Goal: Task Accomplishment & Management: Manage account settings

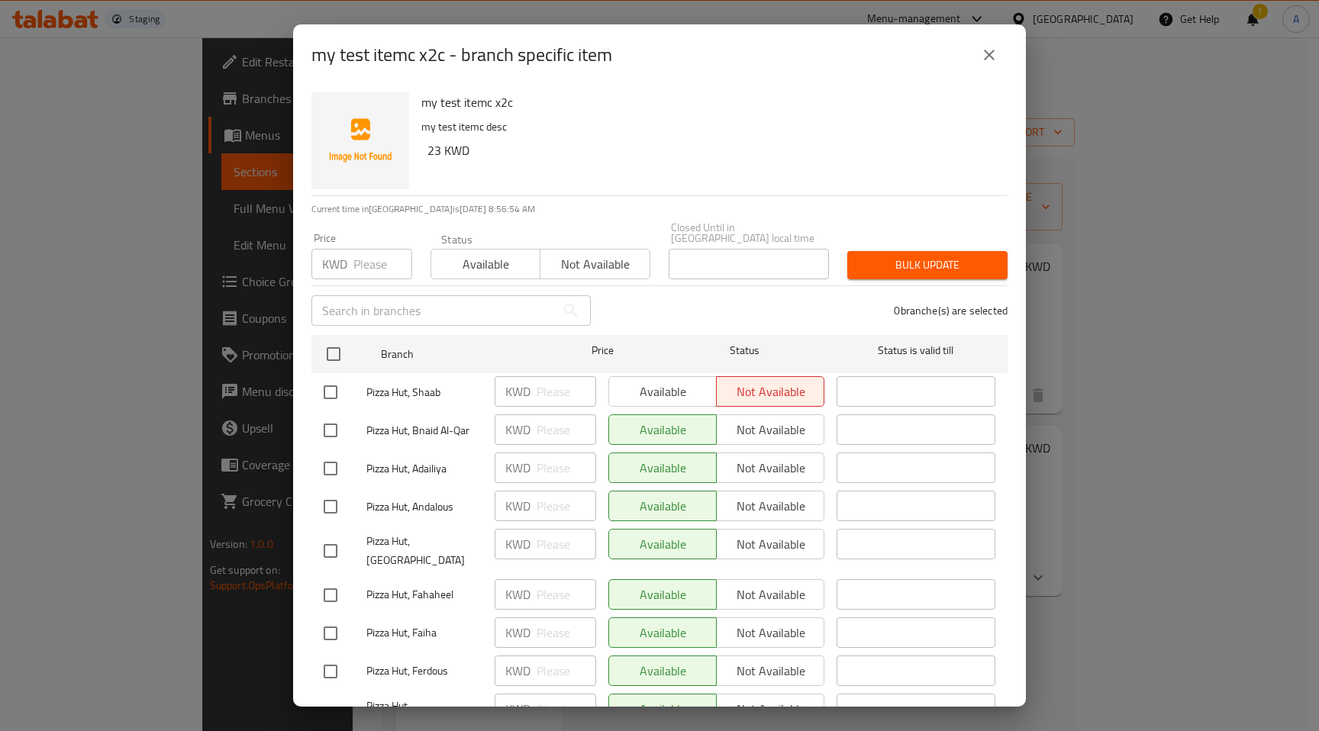
scroll to position [1, 0]
click at [745, 418] on div "Available Not available" at bounding box center [716, 429] width 216 height 31
drag, startPoint x: 321, startPoint y: 418, endPoint x: 376, endPoint y: 424, distance: 54.6
click at [321, 418] on input "checkbox" at bounding box center [330, 430] width 32 height 32
checkbox input "true"
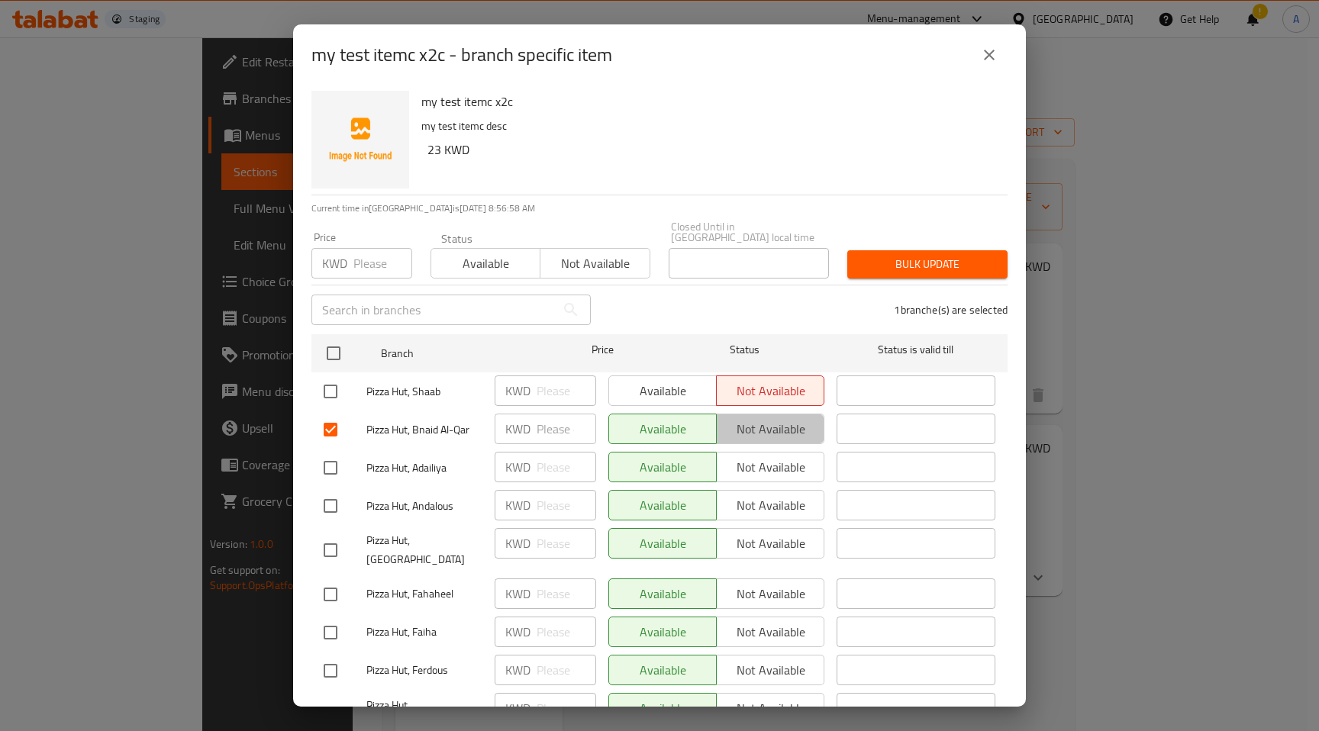
click at [766, 418] on span "Not available" at bounding box center [770, 429] width 95 height 22
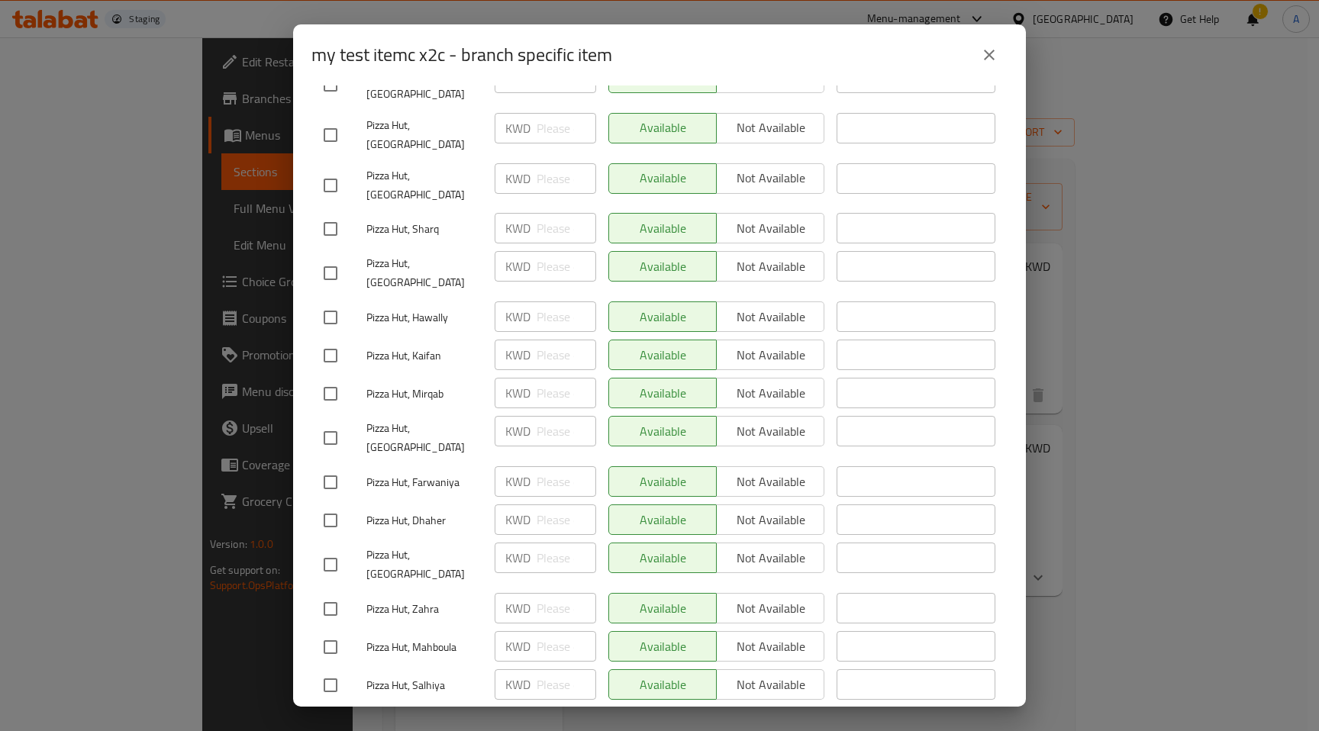
scroll to position [1962, 0]
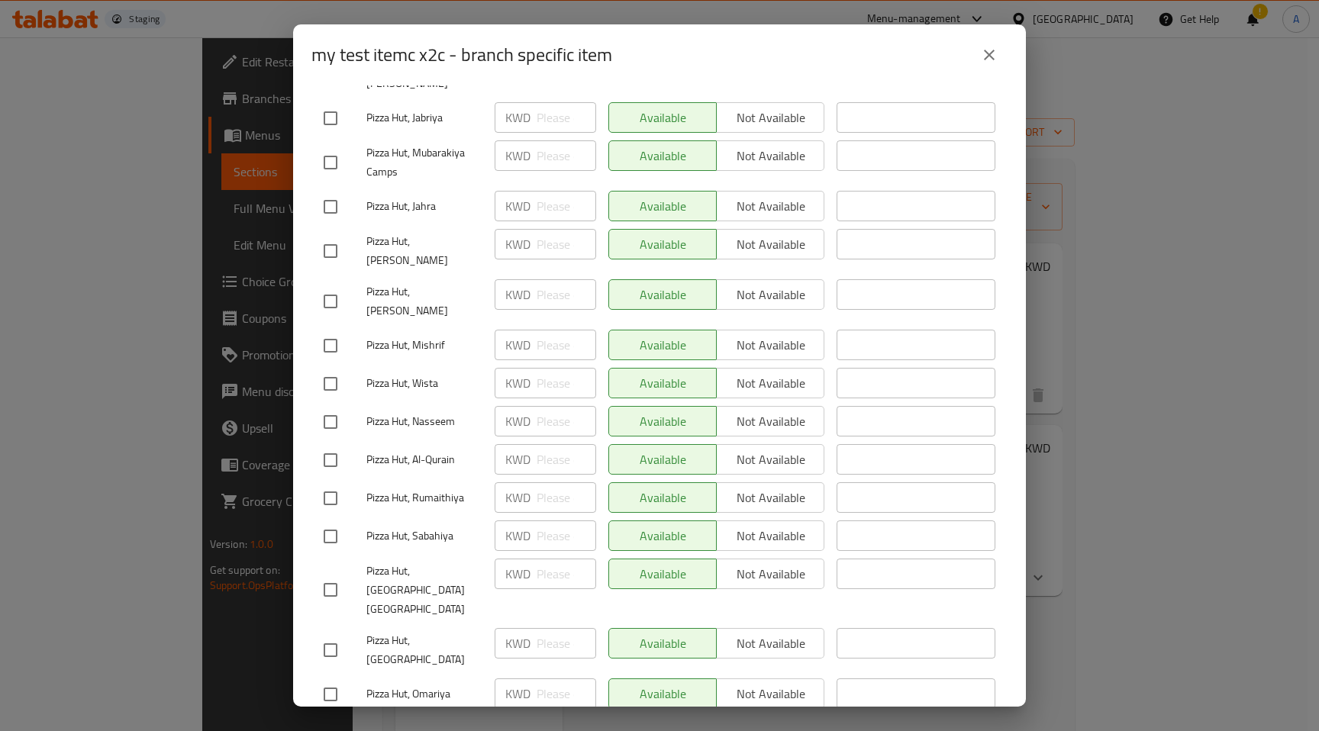
scroll to position [0, 0]
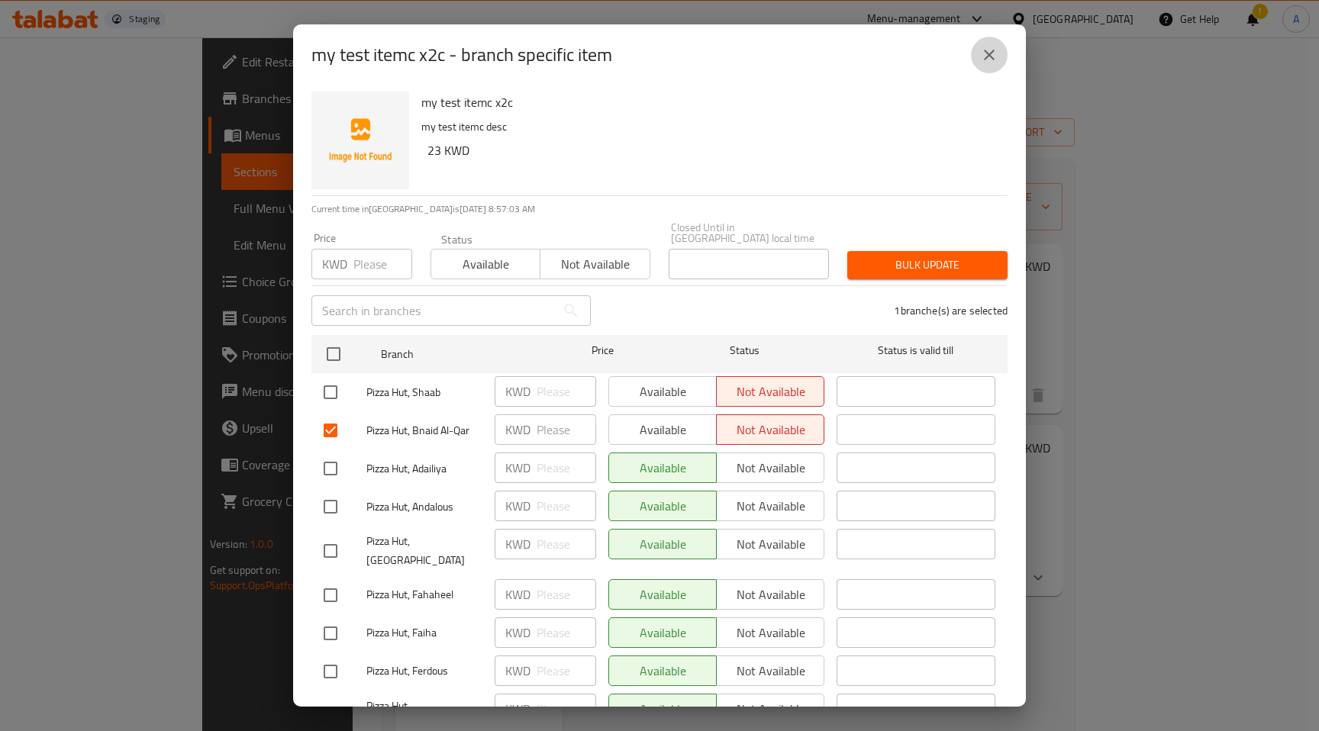
click at [992, 54] on icon "close" at bounding box center [989, 55] width 18 height 18
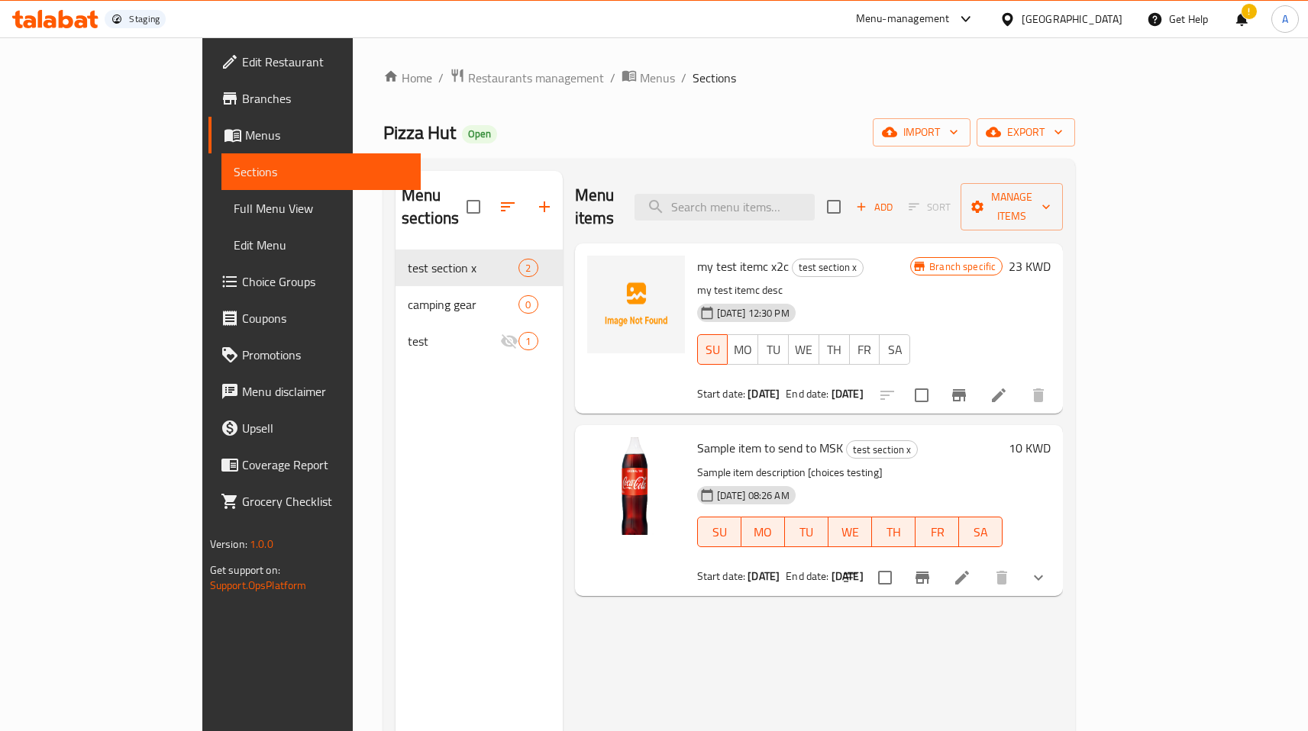
click at [1003, 463] on p "Sample item description [choices testing]" at bounding box center [850, 472] width 306 height 19
click at [969, 571] on icon at bounding box center [962, 578] width 14 height 14
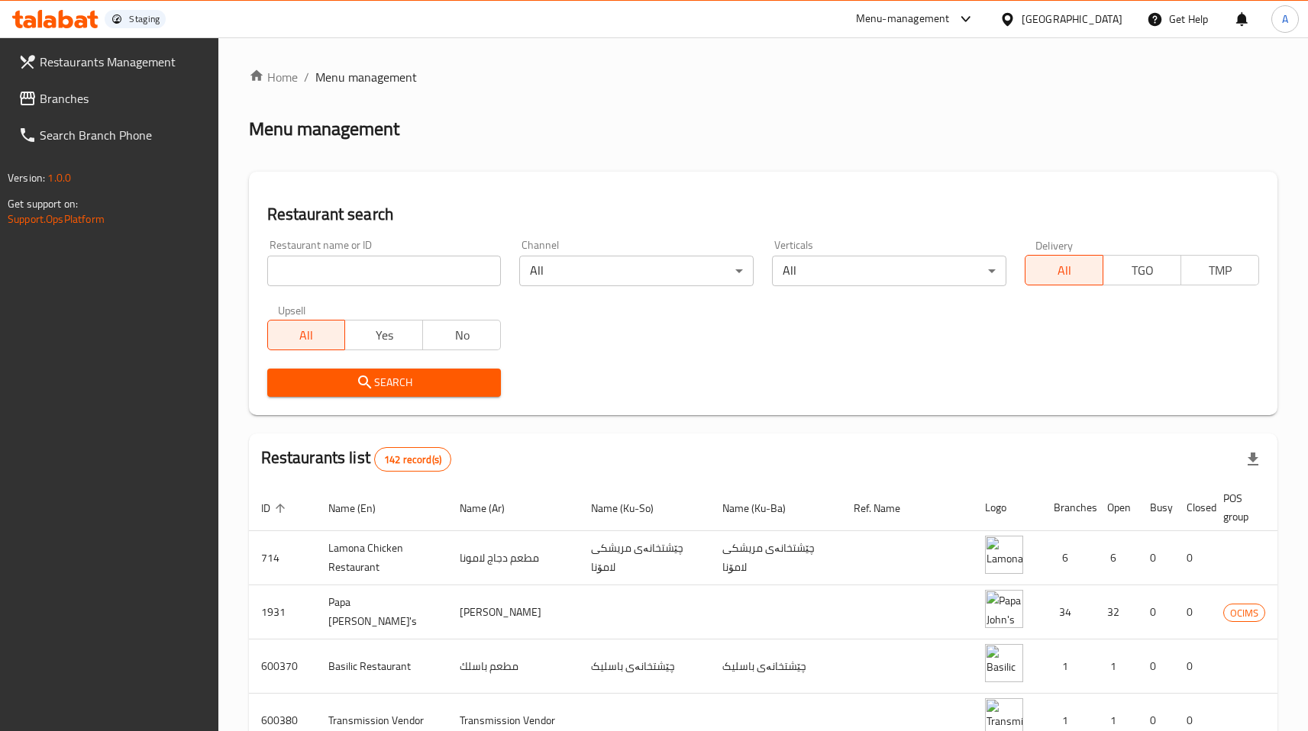
click at [1107, 16] on div "[GEOGRAPHIC_DATA]" at bounding box center [1071, 19] width 101 height 17
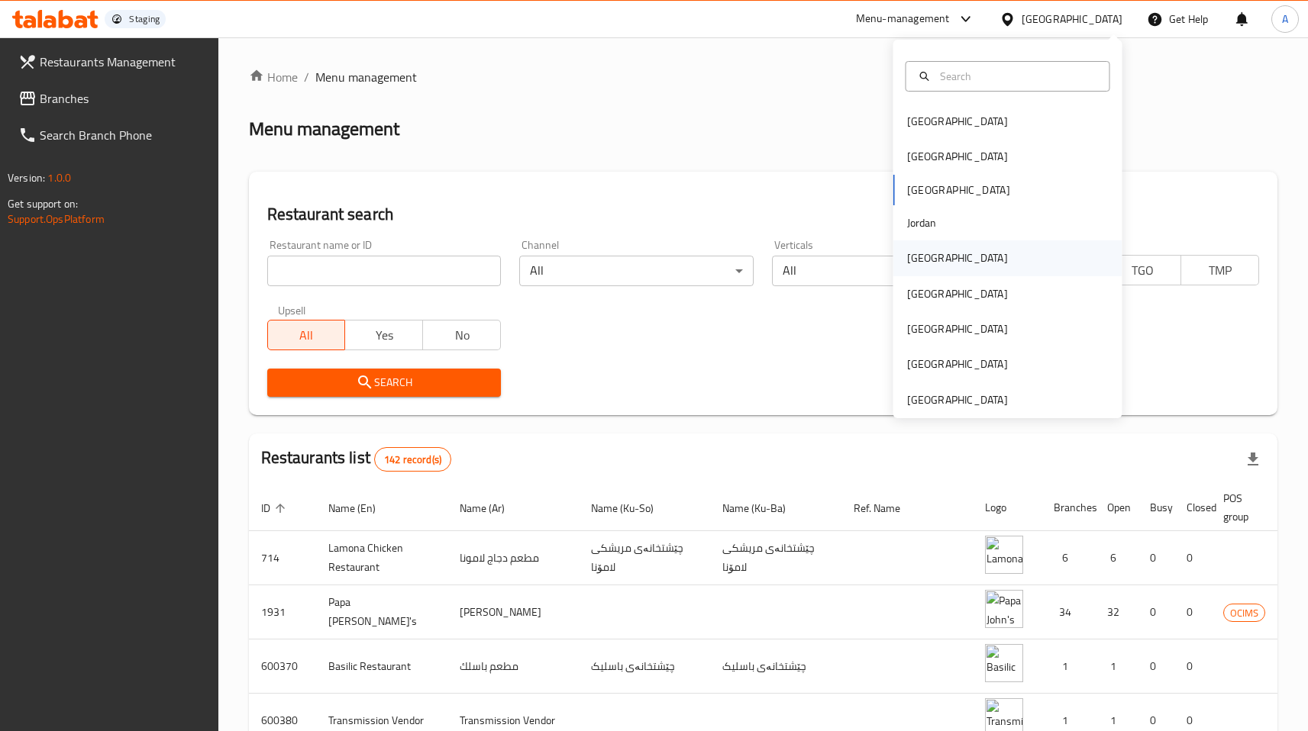
click at [936, 265] on div "[GEOGRAPHIC_DATA]" at bounding box center [957, 257] width 125 height 35
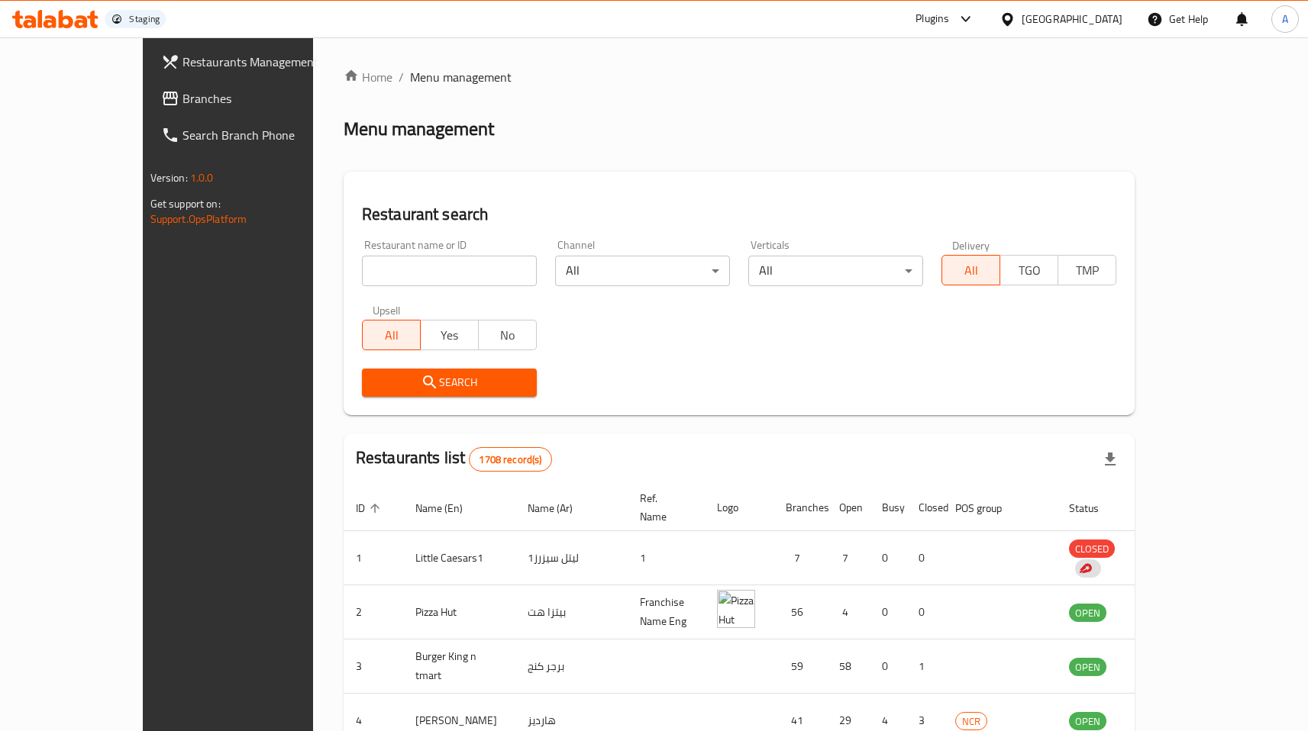
scroll to position [92, 0]
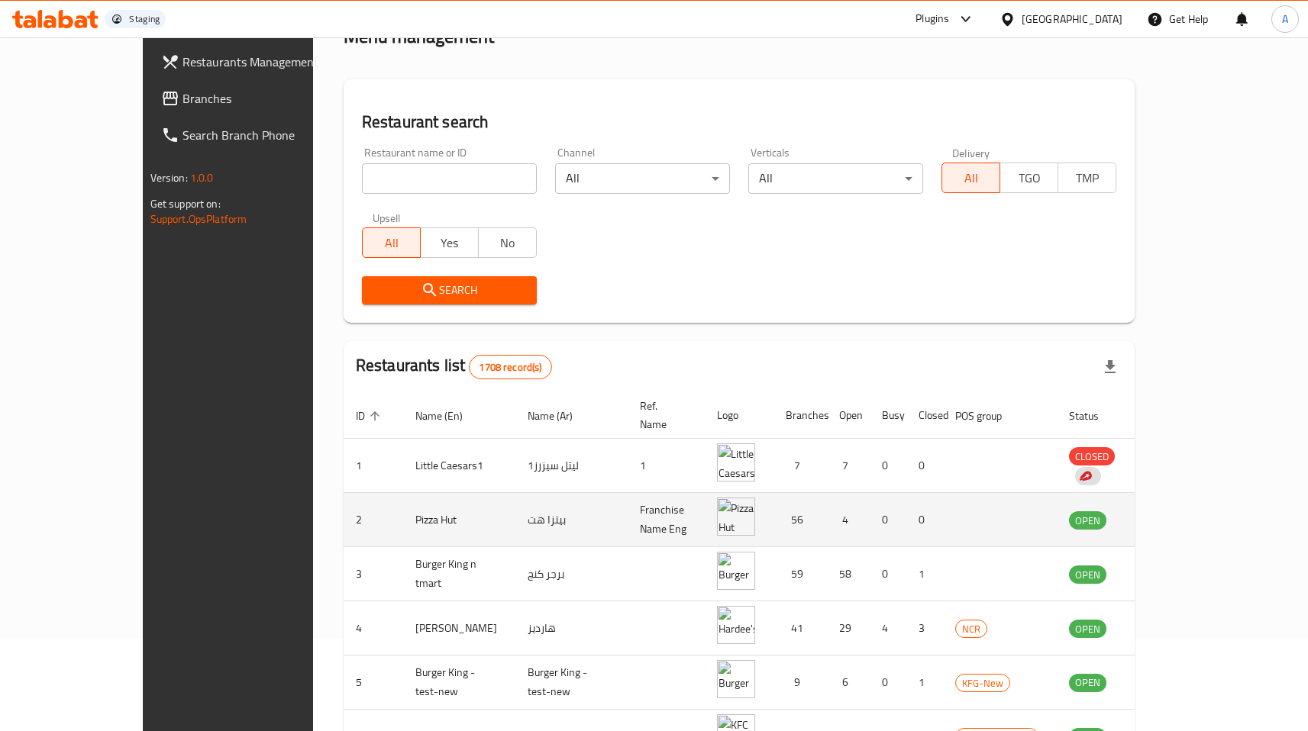
click at [1189, 514] on td "enhanced table" at bounding box center [1163, 520] width 53 height 54
click at [1166, 514] on icon "enhanced table" at bounding box center [1158, 520] width 17 height 13
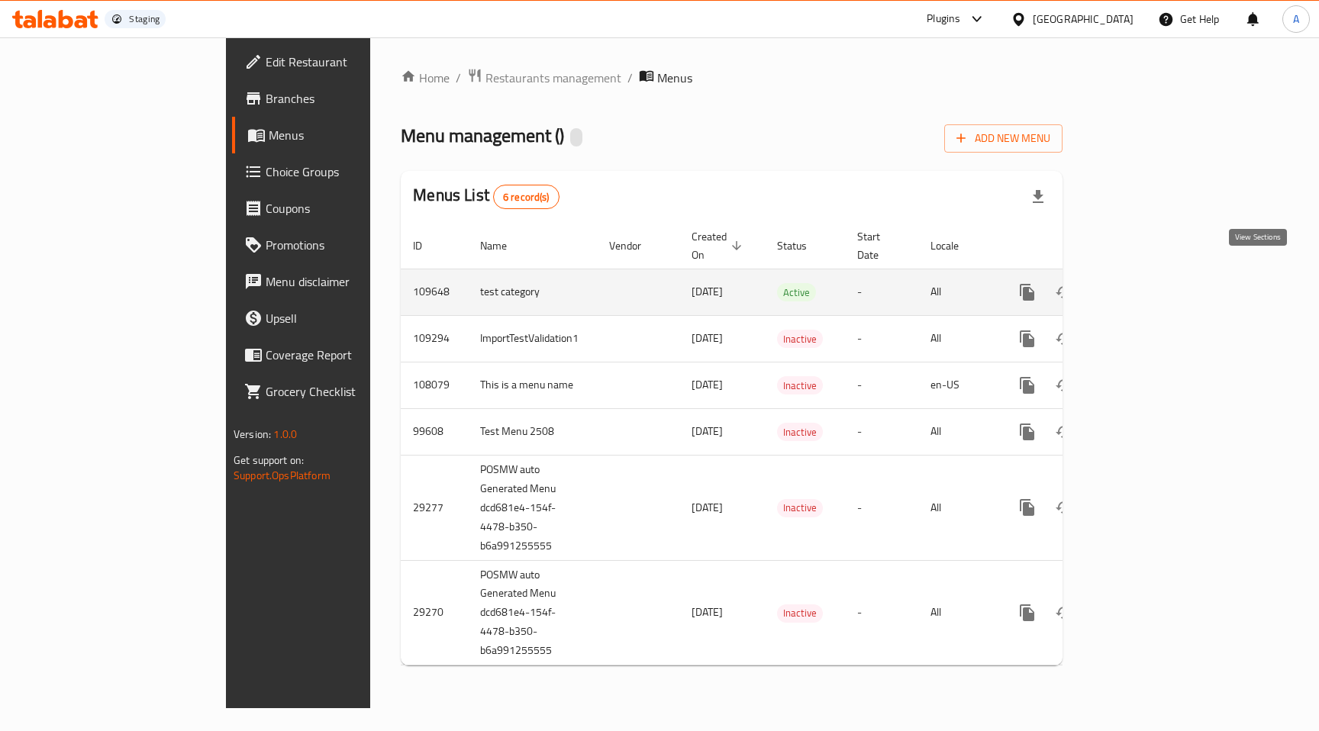
click at [1146, 283] on icon "enhanced table" at bounding box center [1137, 292] width 18 height 18
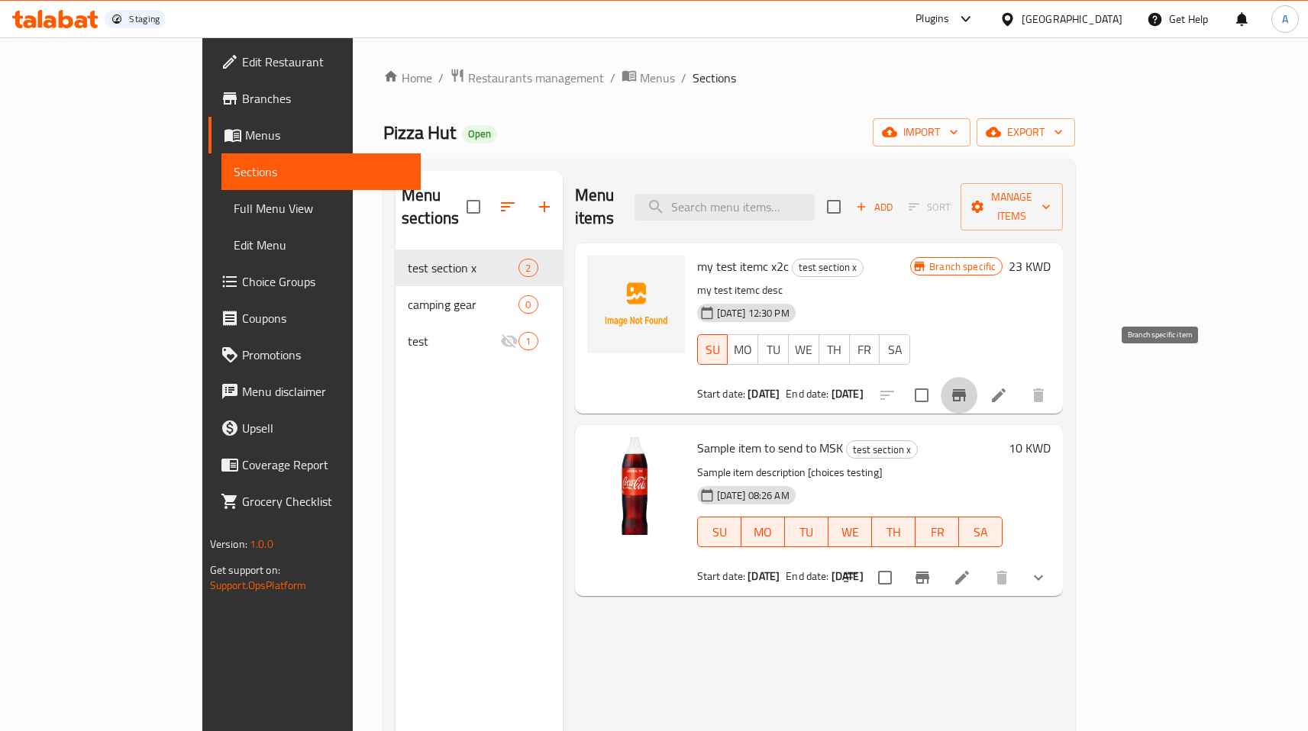
click at [966, 389] on icon "Branch-specific-item" at bounding box center [959, 395] width 14 height 12
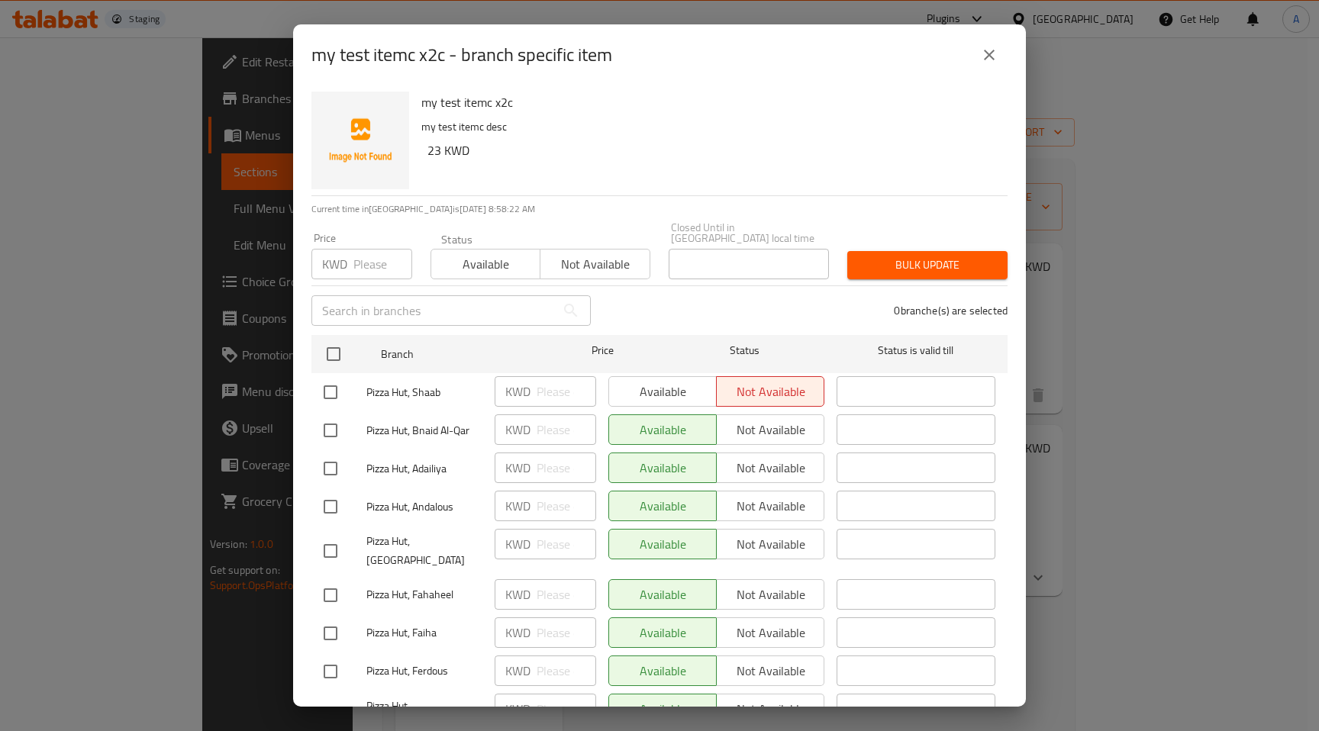
drag, startPoint x: 336, startPoint y: 419, endPoint x: 387, endPoint y: 421, distance: 51.2
click at [337, 419] on input "checkbox" at bounding box center [330, 430] width 32 height 32
checkbox input "true"
click at [804, 422] on span "Not available" at bounding box center [770, 430] width 95 height 22
click at [895, 256] on span "Bulk update" at bounding box center [927, 265] width 136 height 19
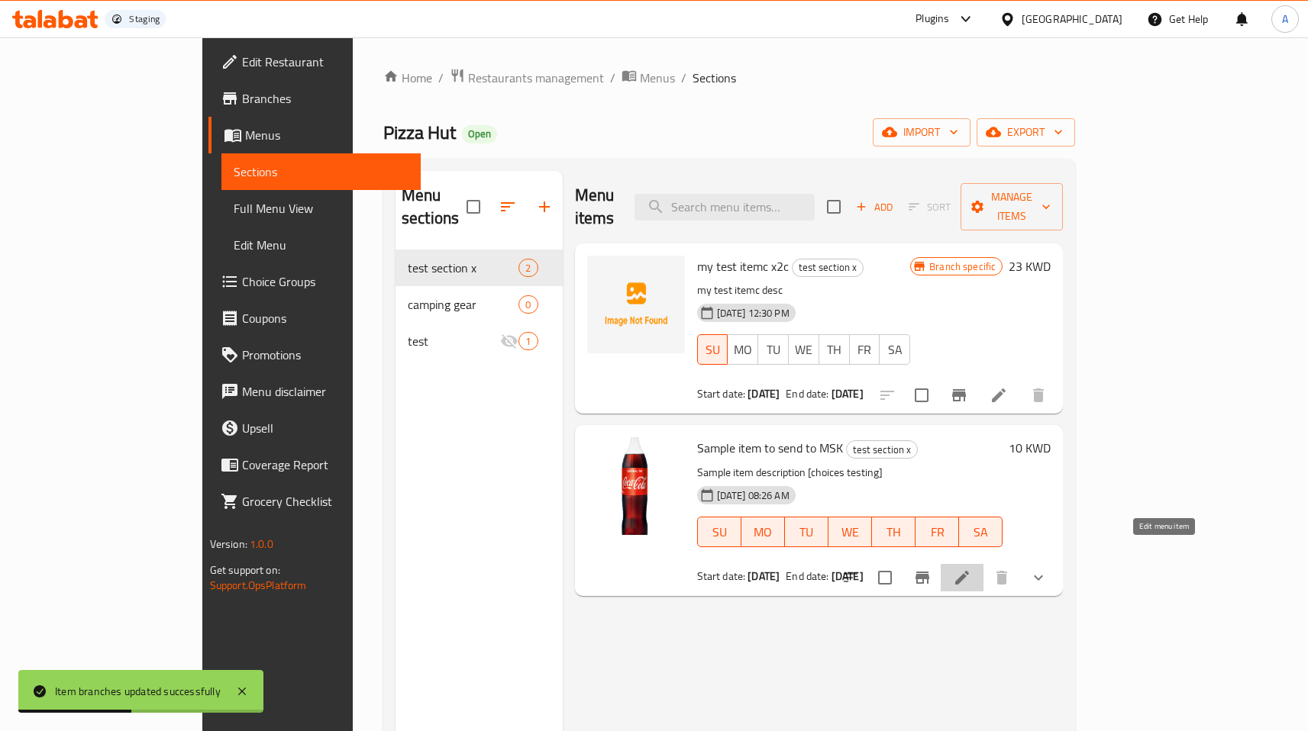
click at [971, 569] on icon at bounding box center [962, 578] width 18 height 18
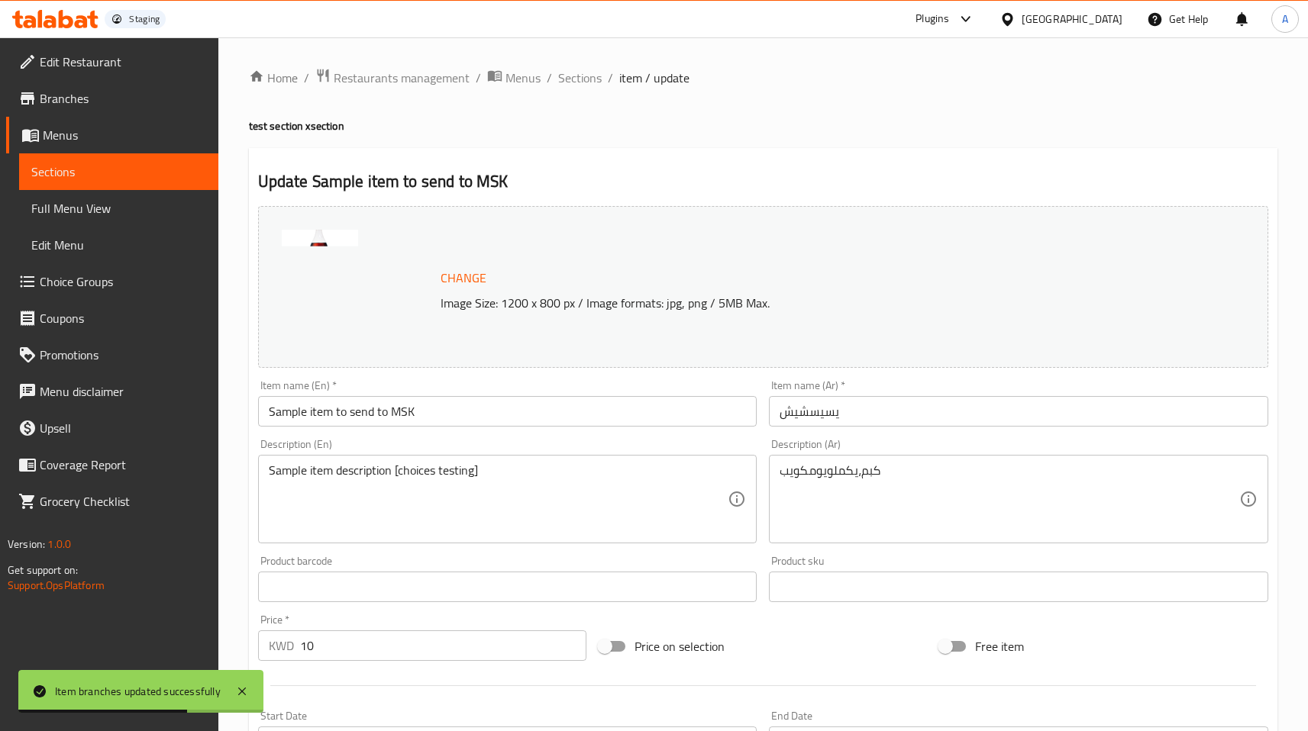
click at [477, 411] on input "Sample item to send to MSK" at bounding box center [507, 411] width 499 height 31
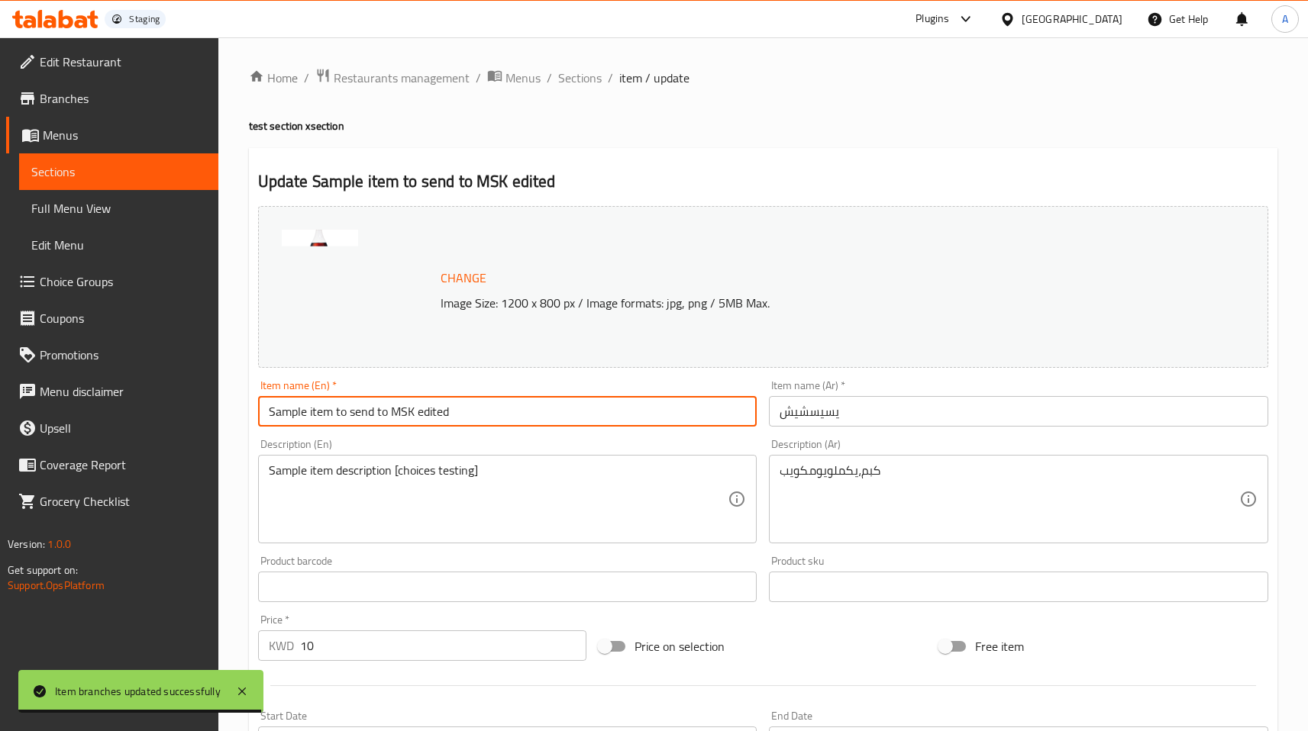
scroll to position [422, 0]
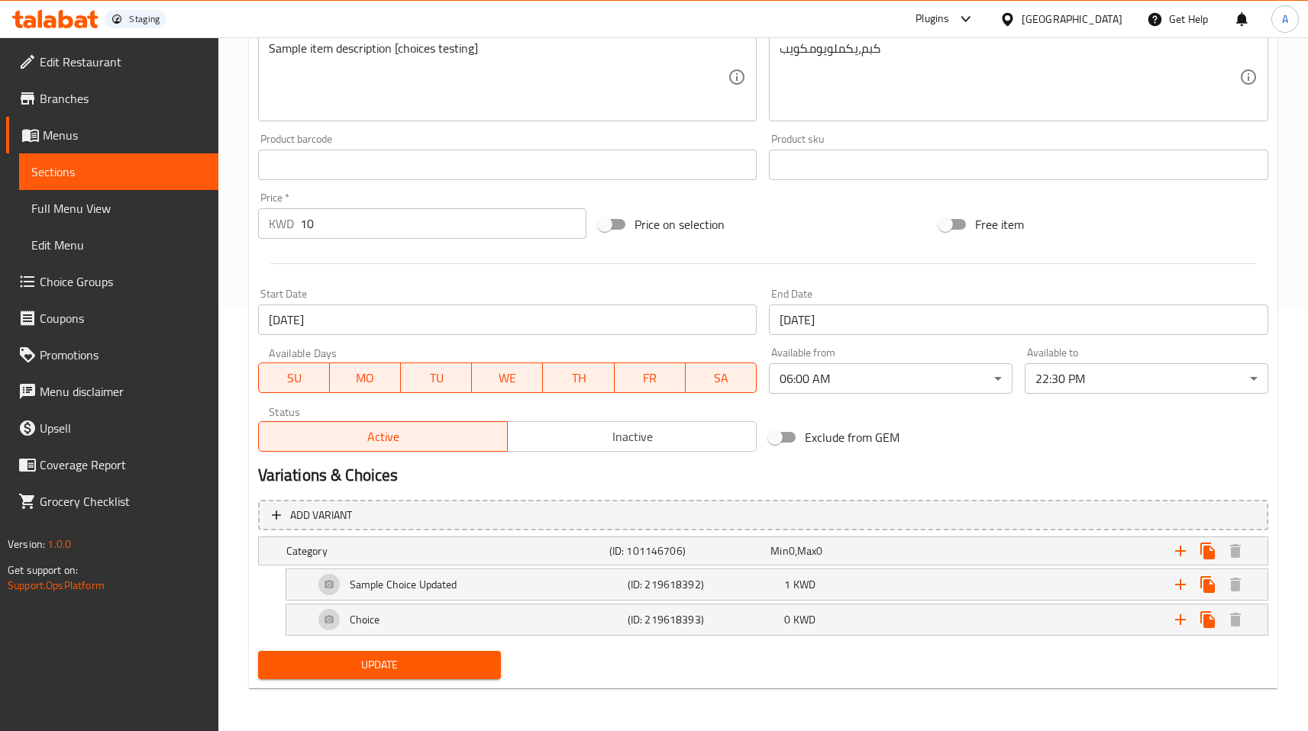
type input "Sample item to send to MSK edited"
click at [479, 672] on span "Update" at bounding box center [379, 665] width 219 height 19
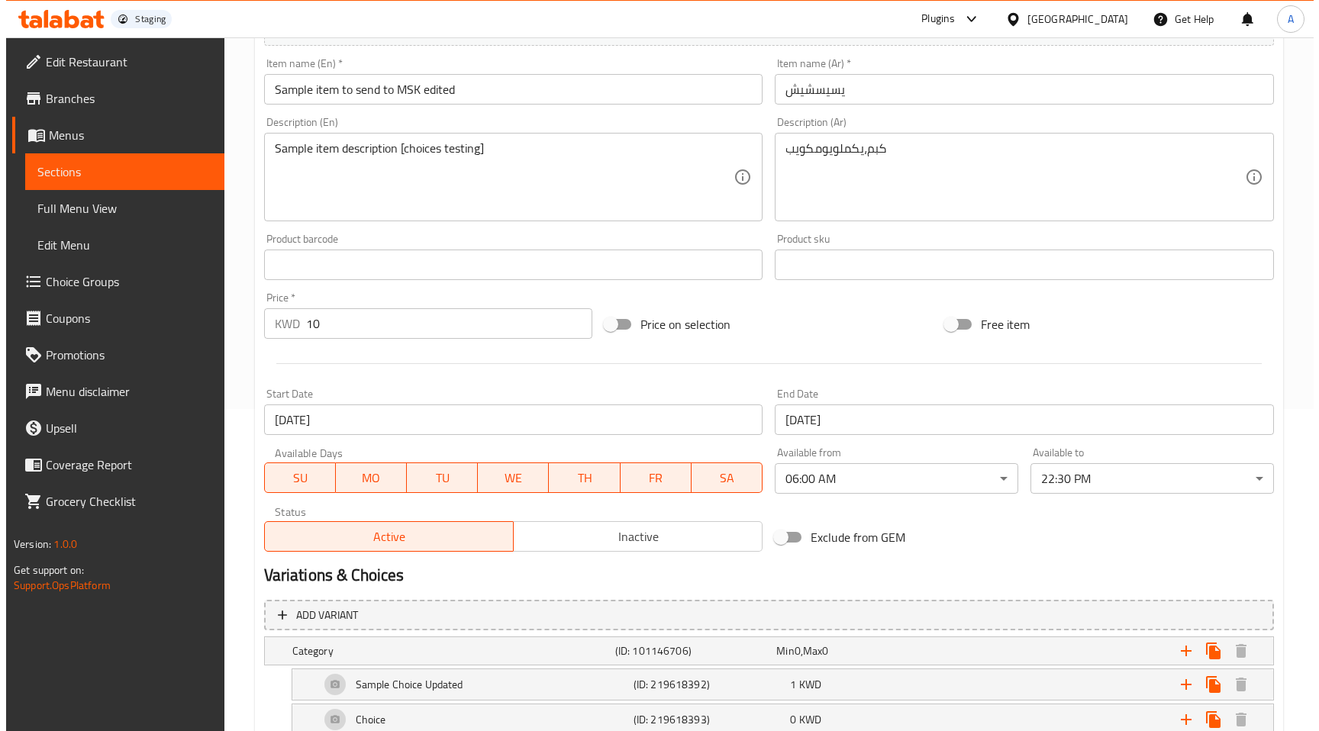
scroll to position [0, 0]
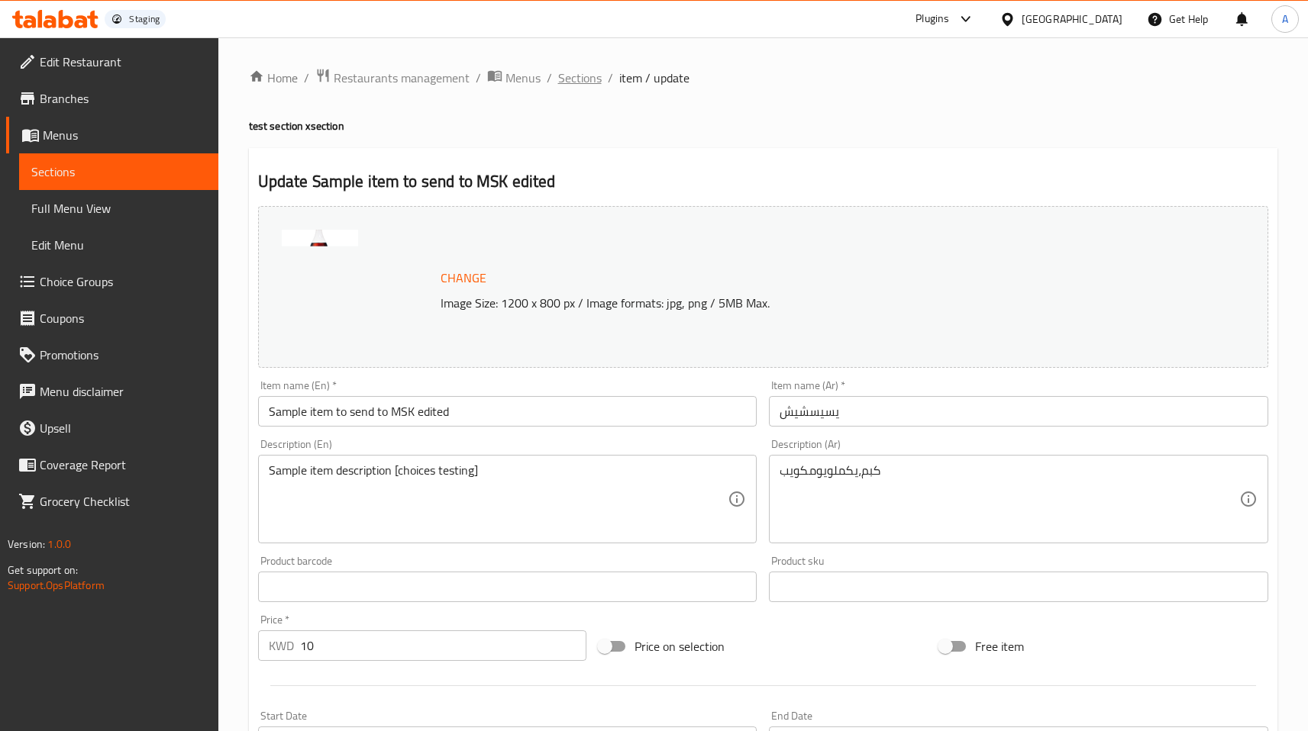
click at [566, 75] on span "Sections" at bounding box center [580, 78] width 44 height 18
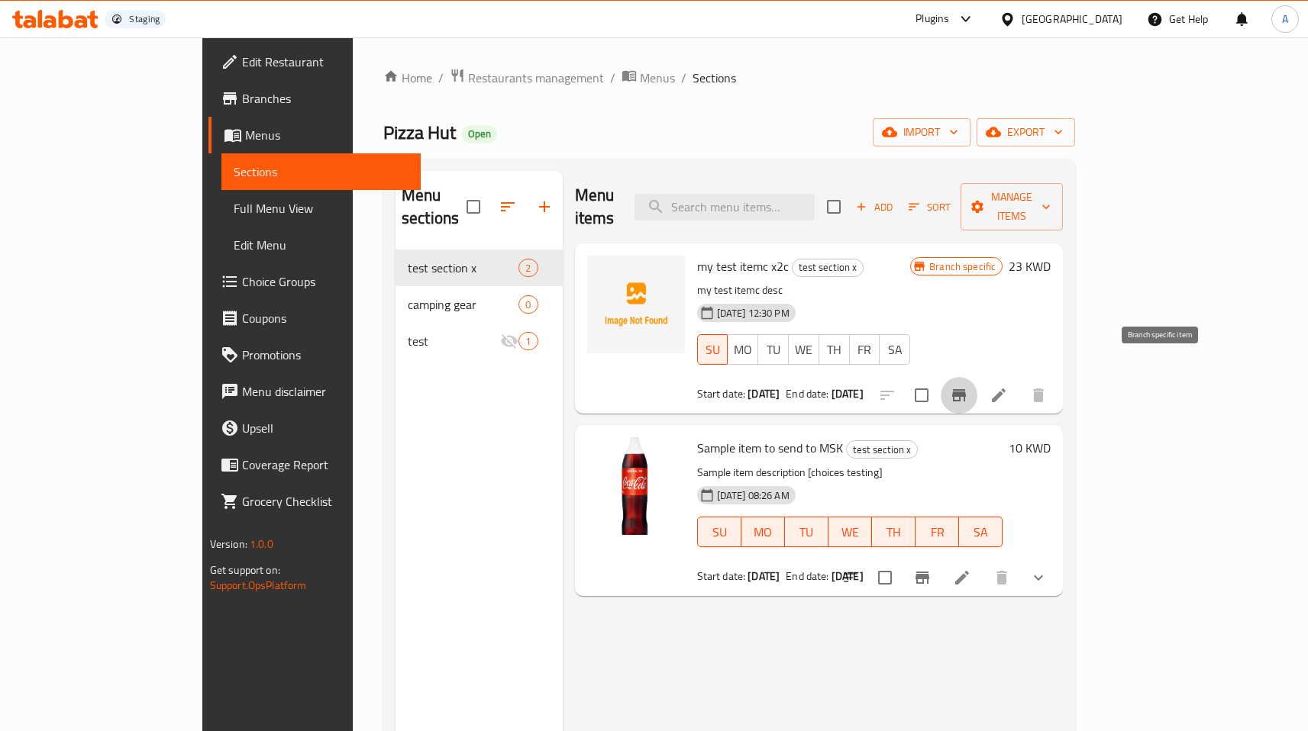
click at [966, 389] on icon "Branch-specific-item" at bounding box center [959, 395] width 14 height 12
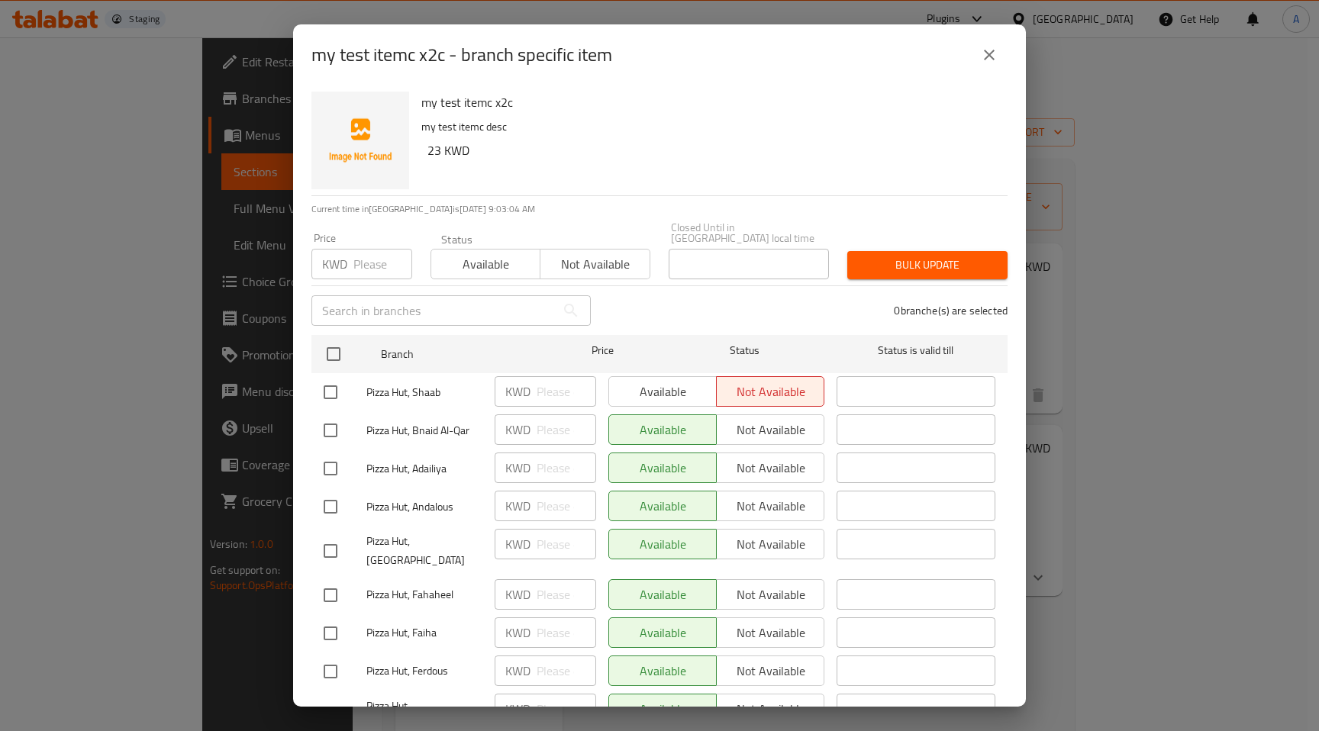
click at [331, 416] on input "checkbox" at bounding box center [330, 430] width 32 height 32
checkbox input "true"
click at [774, 427] on span "Not available" at bounding box center [770, 430] width 95 height 22
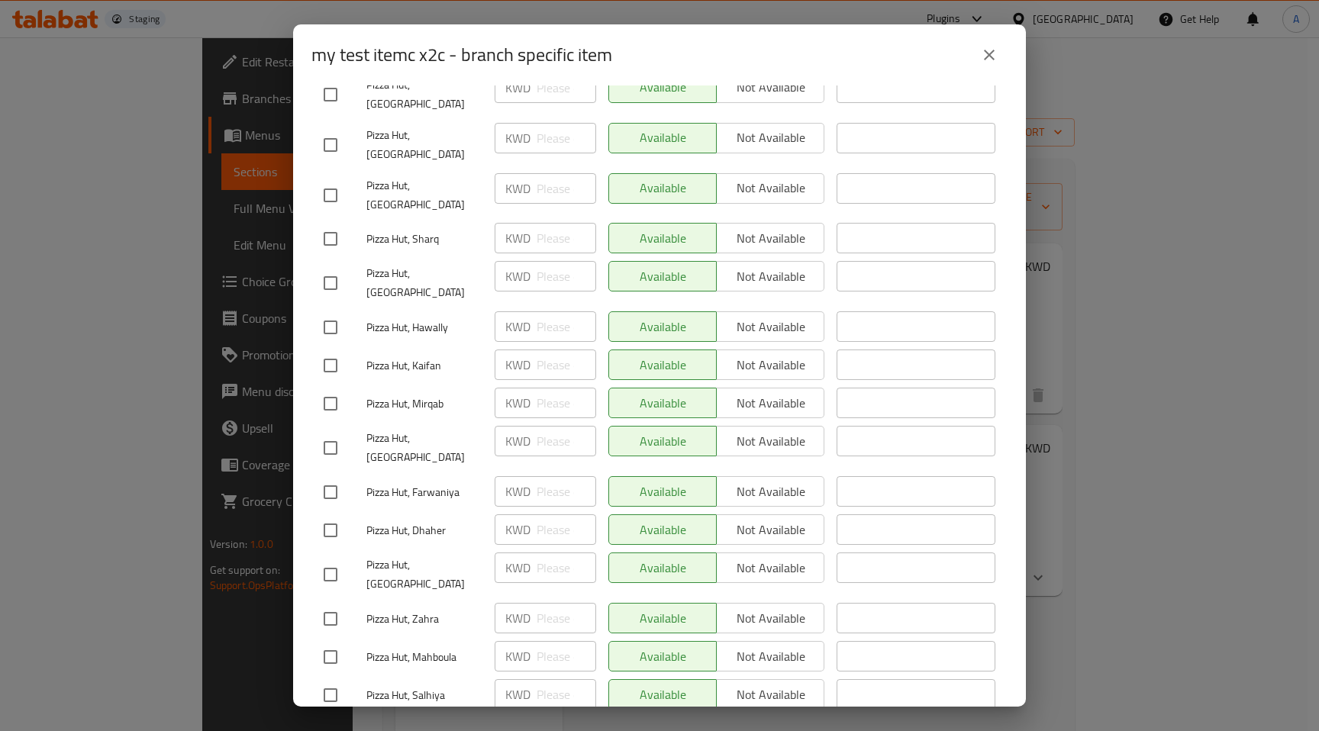
scroll to position [1962, 0]
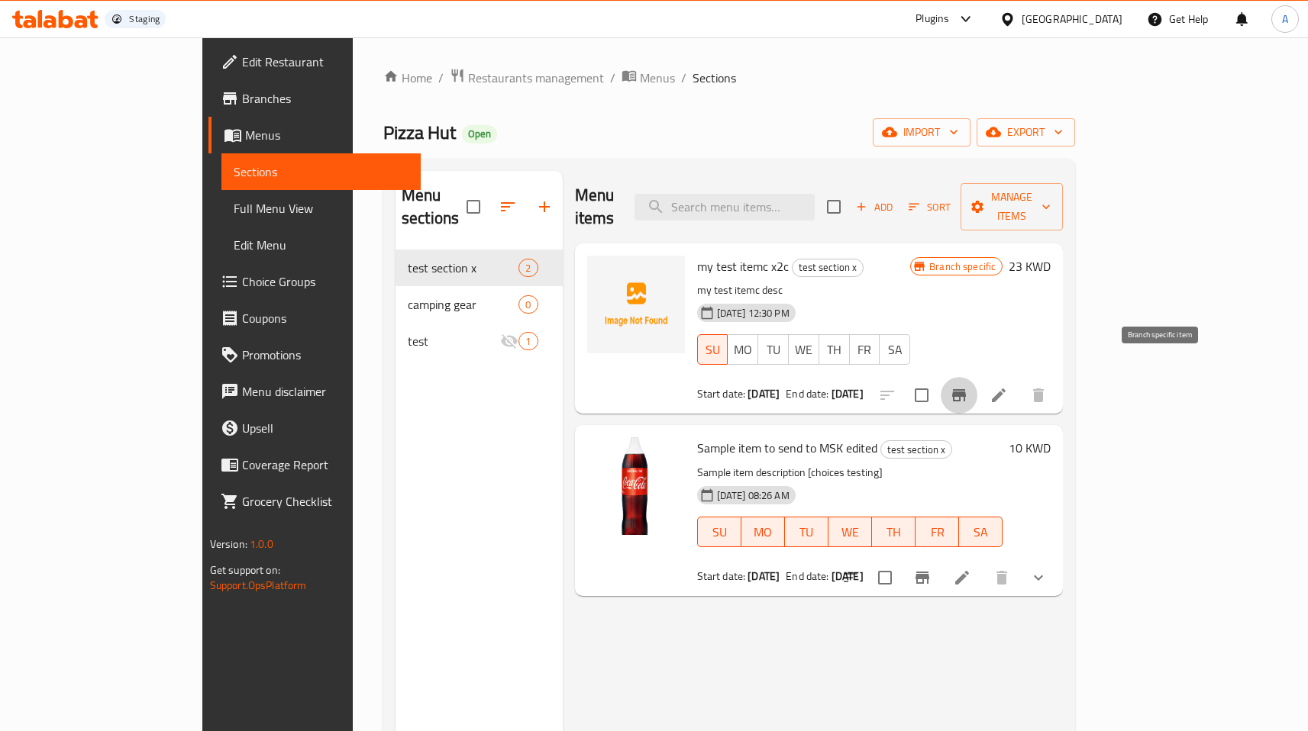
click at [968, 386] on icon "Branch-specific-item" at bounding box center [959, 395] width 18 height 18
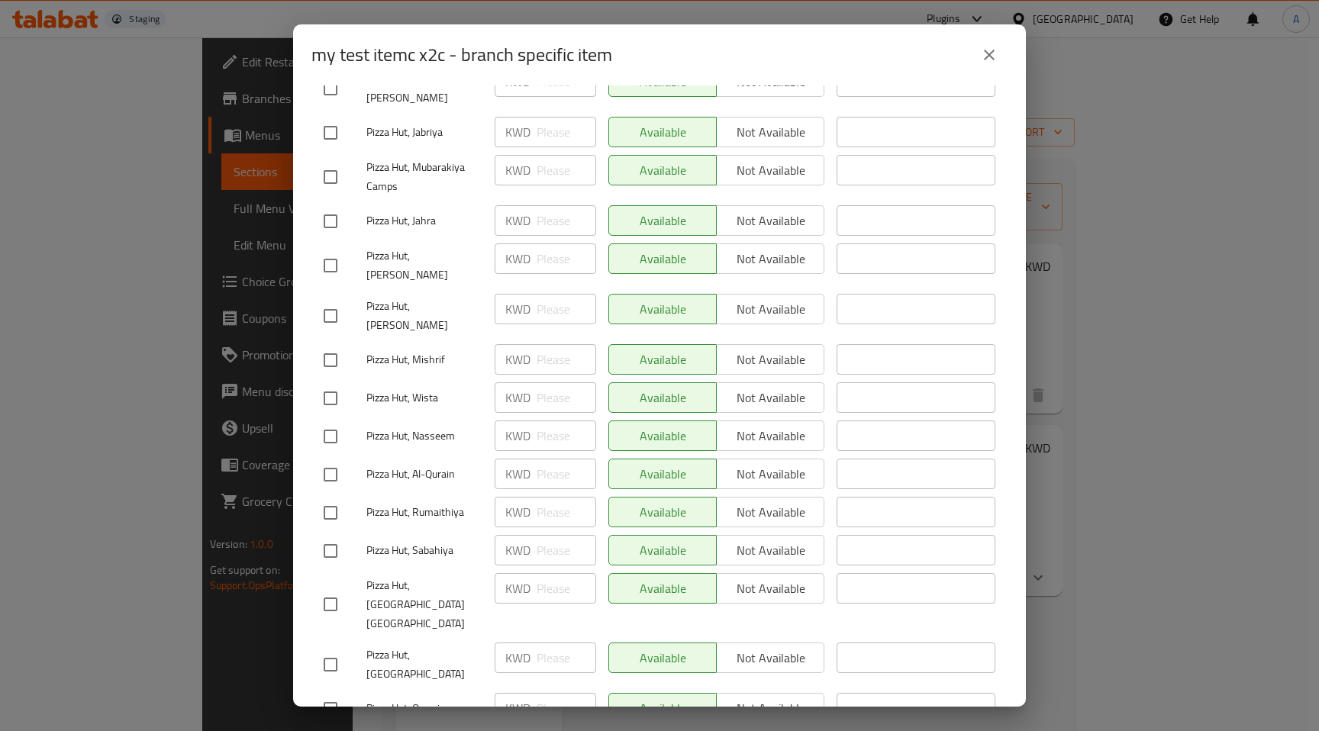
scroll to position [640, 0]
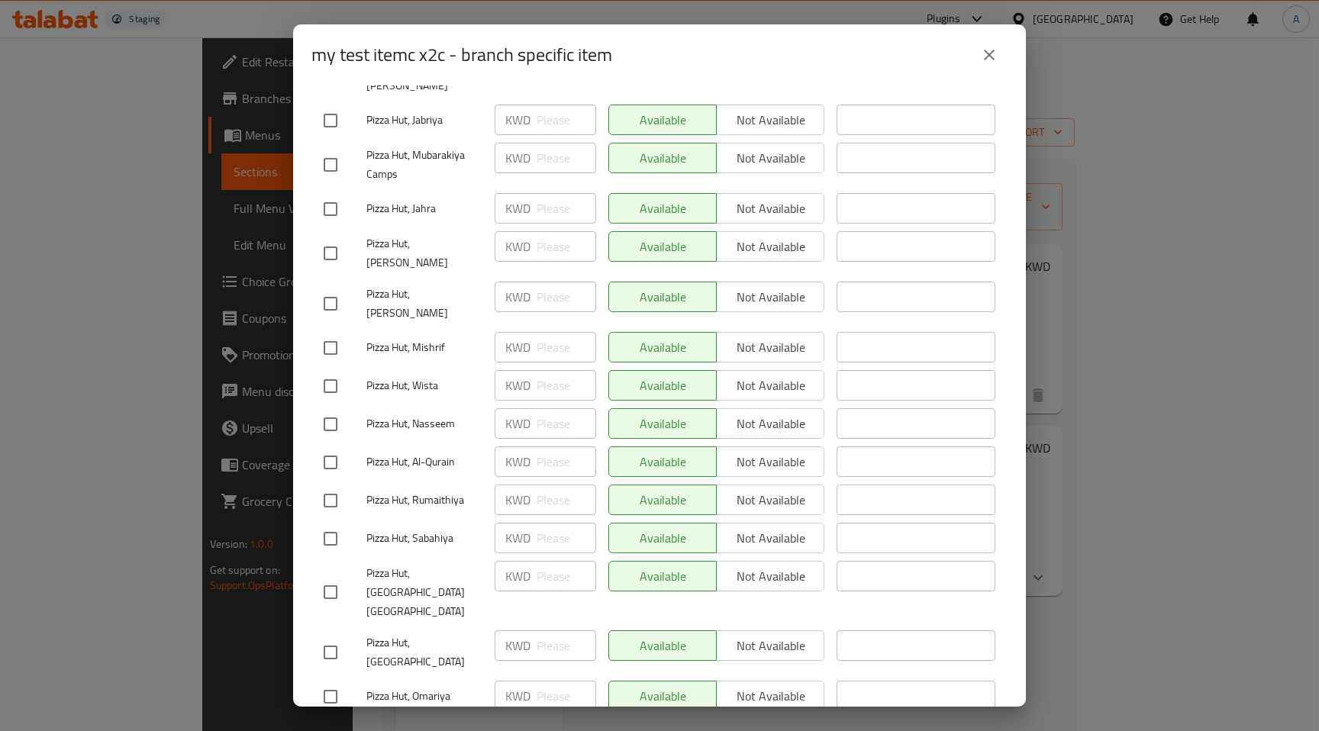
click at [979, 52] on button "close" at bounding box center [989, 55] width 37 height 37
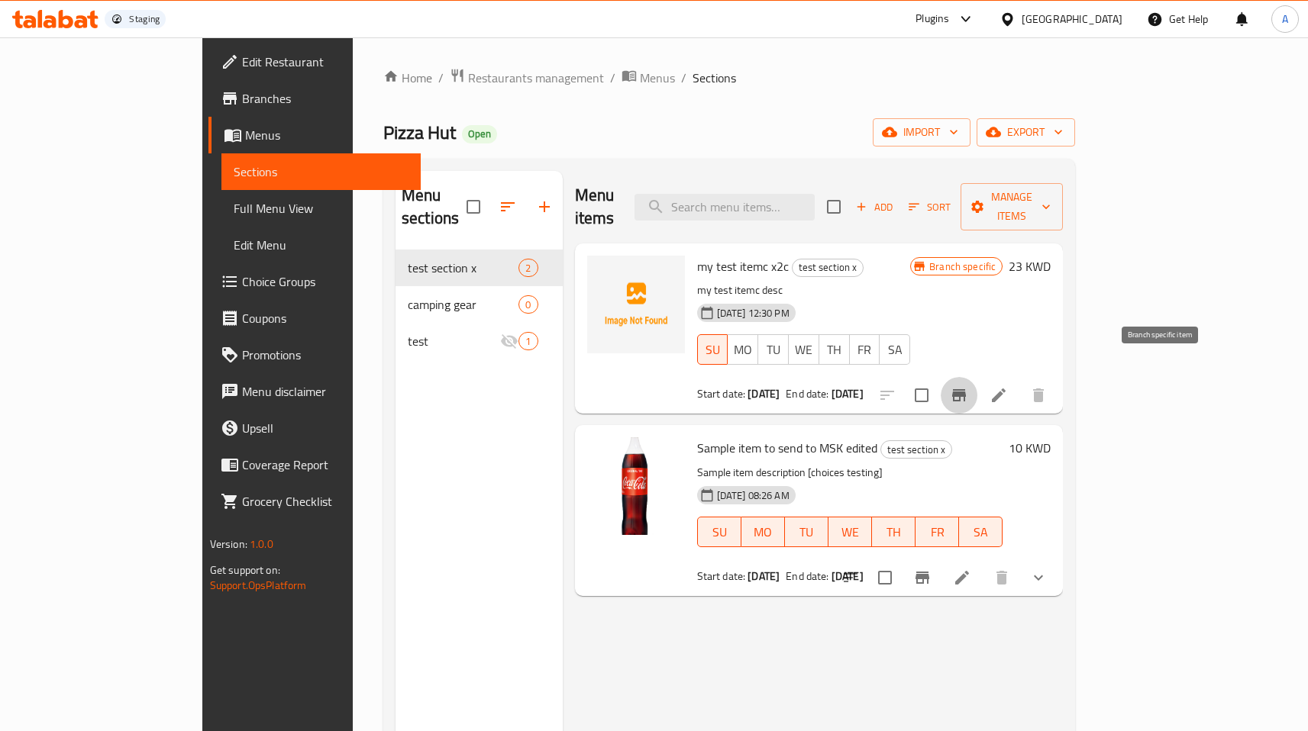
click at [966, 389] on icon "Branch-specific-item" at bounding box center [959, 395] width 14 height 12
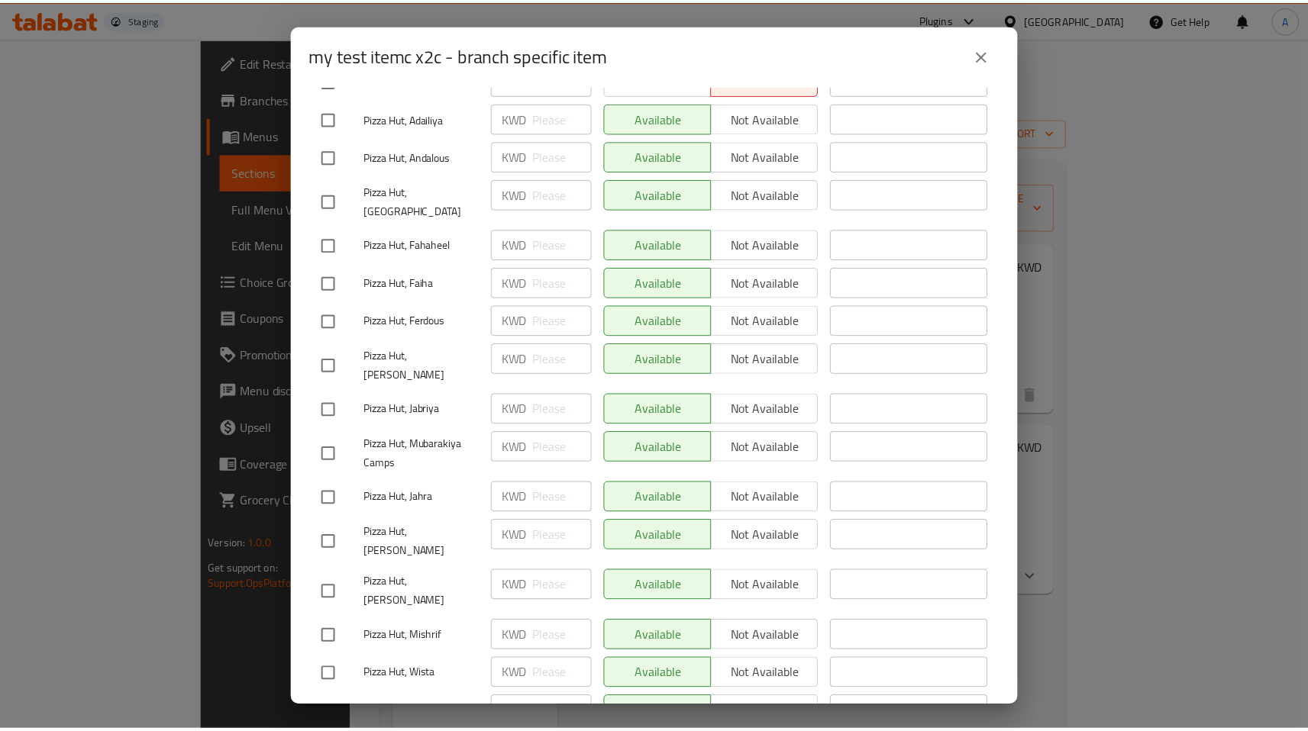
scroll to position [360, 0]
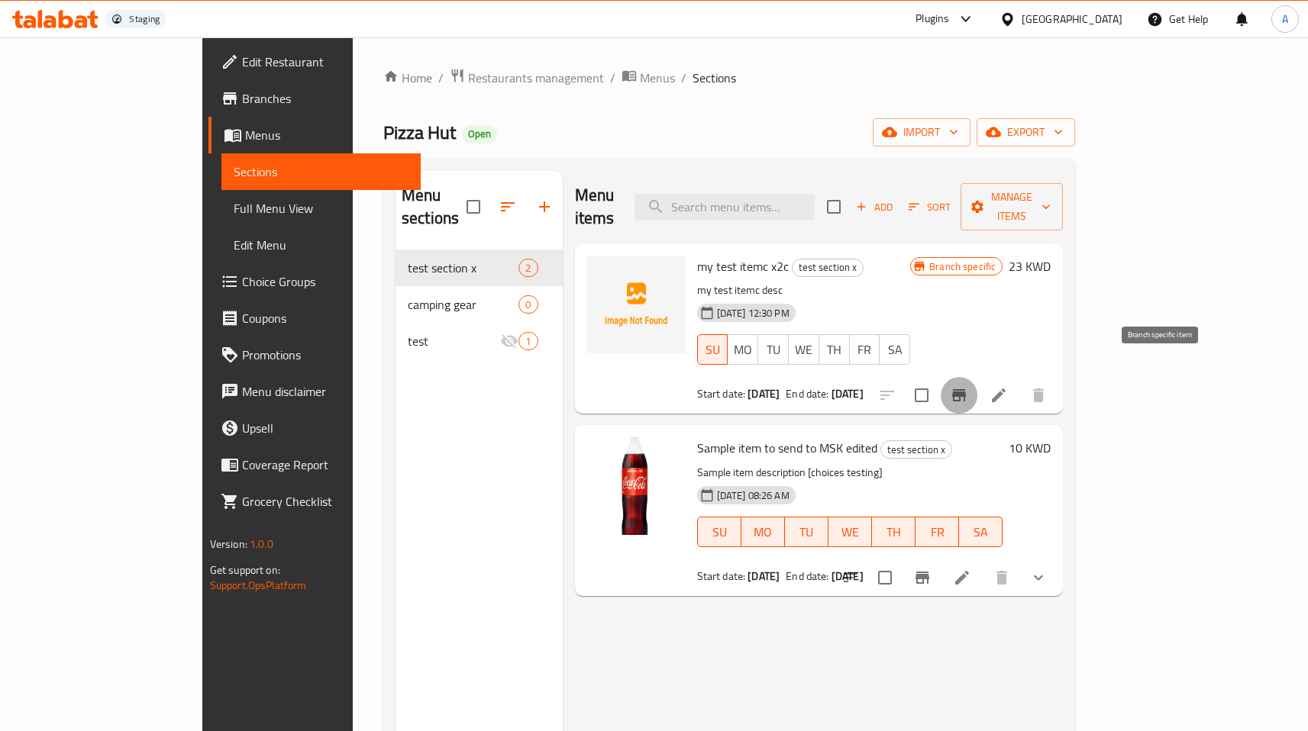
click at [966, 389] on icon "Branch-specific-item" at bounding box center [959, 395] width 14 height 12
click at [968, 386] on icon "Branch-specific-item" at bounding box center [959, 395] width 18 height 18
